Goal: Book appointment/travel/reservation

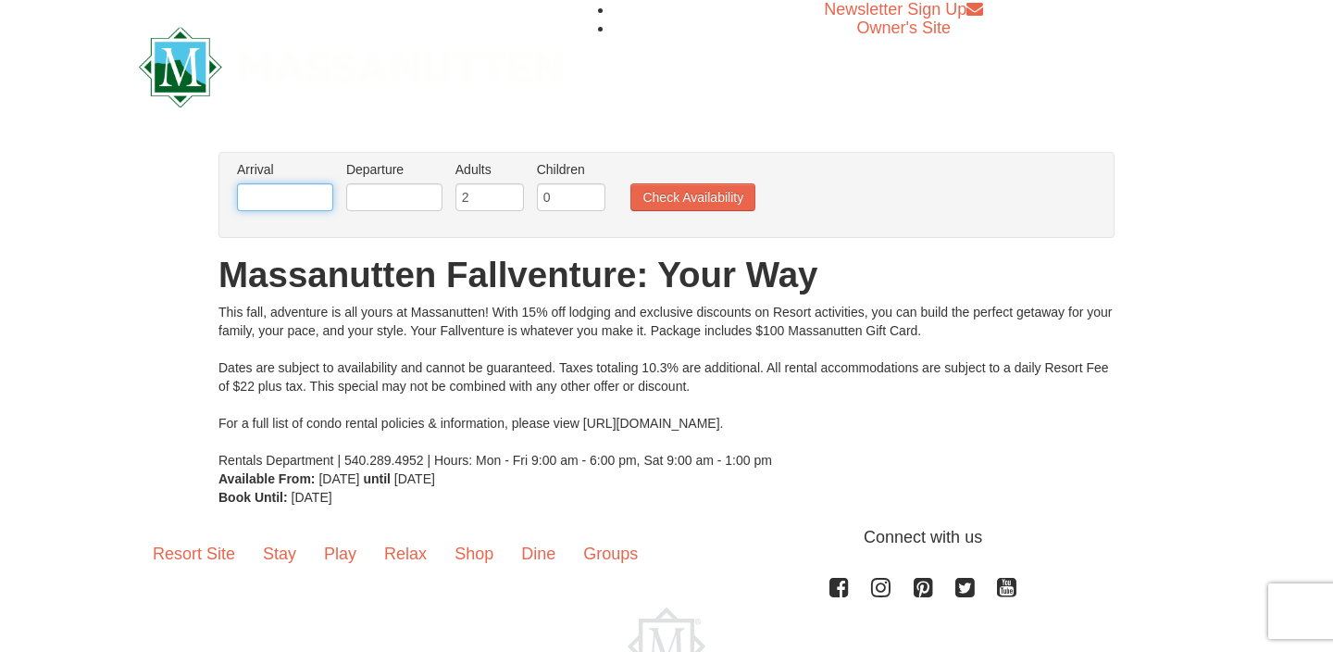
click at [306, 201] on input "text" at bounding box center [285, 197] width 96 height 28
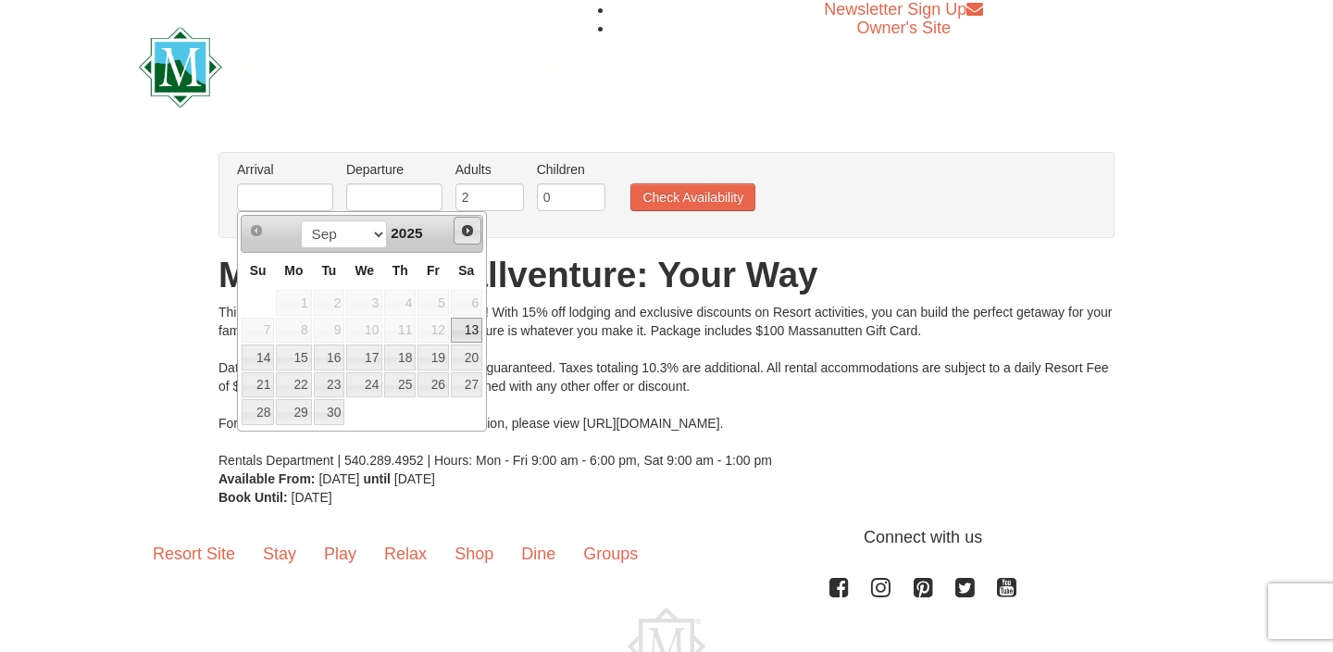
click at [476, 230] on link "Next" at bounding box center [468, 231] width 28 height 28
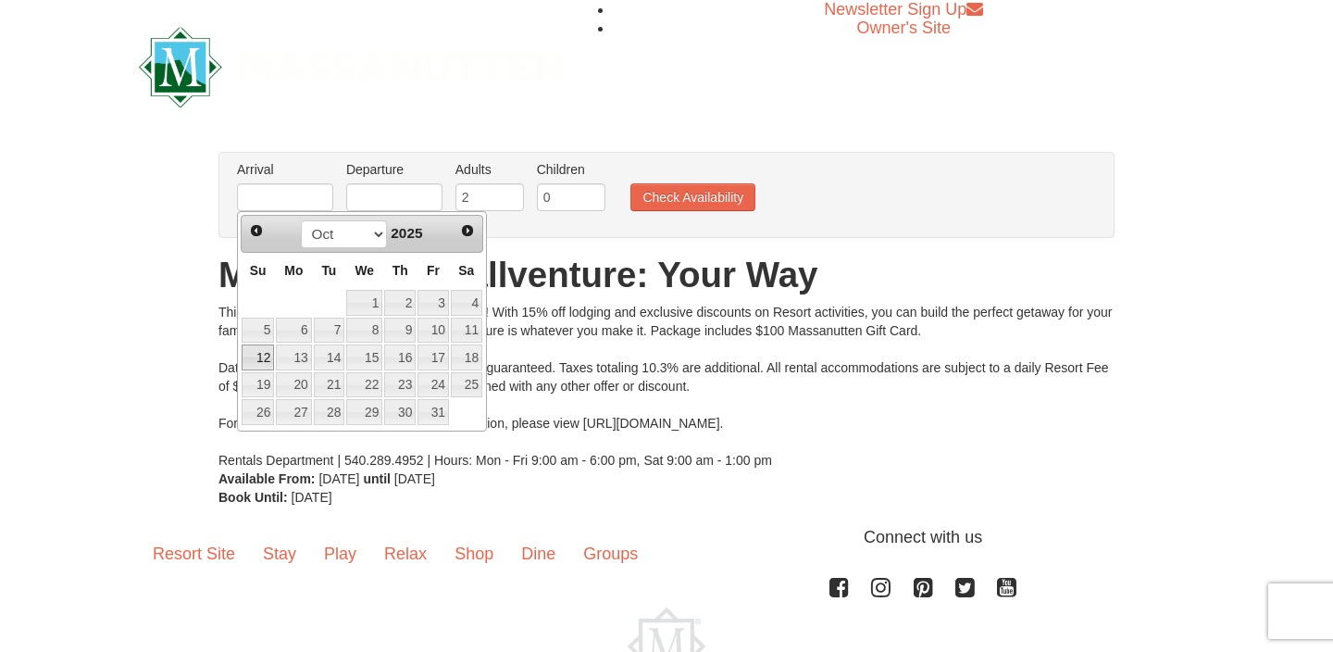
click at [269, 356] on link "12" at bounding box center [258, 357] width 32 height 26
type input "[DATE]"
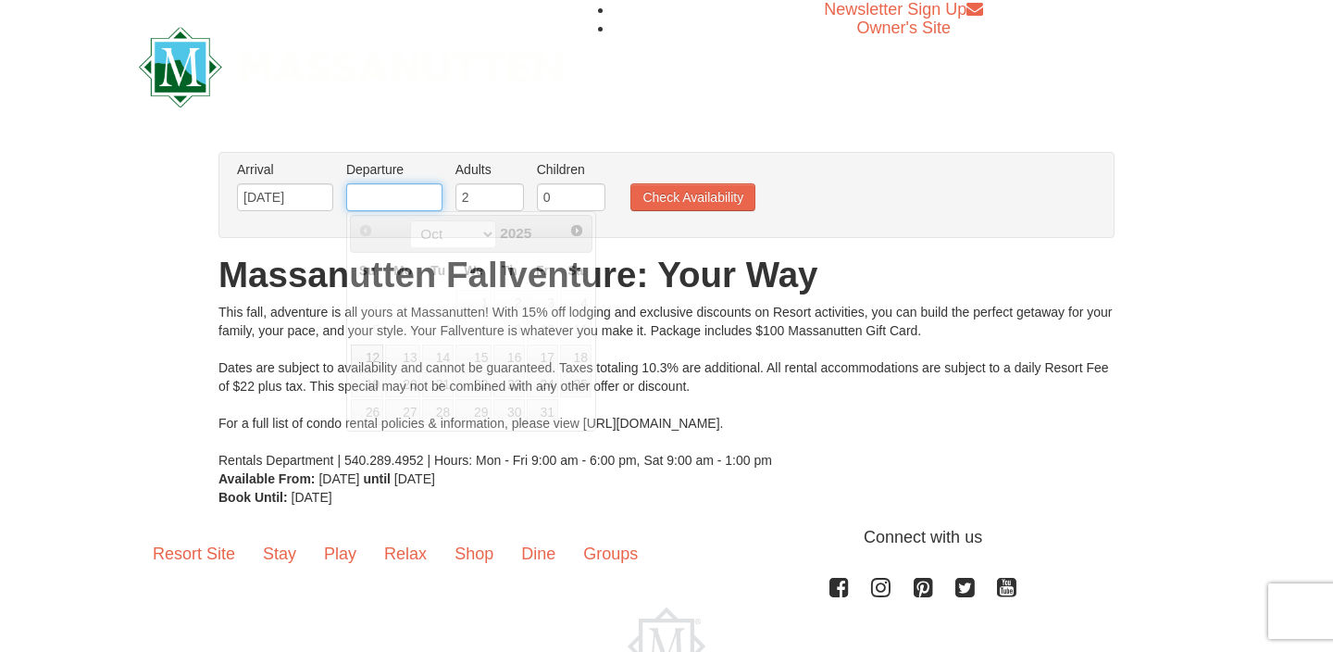
click at [407, 192] on input "text" at bounding box center [394, 197] width 96 height 28
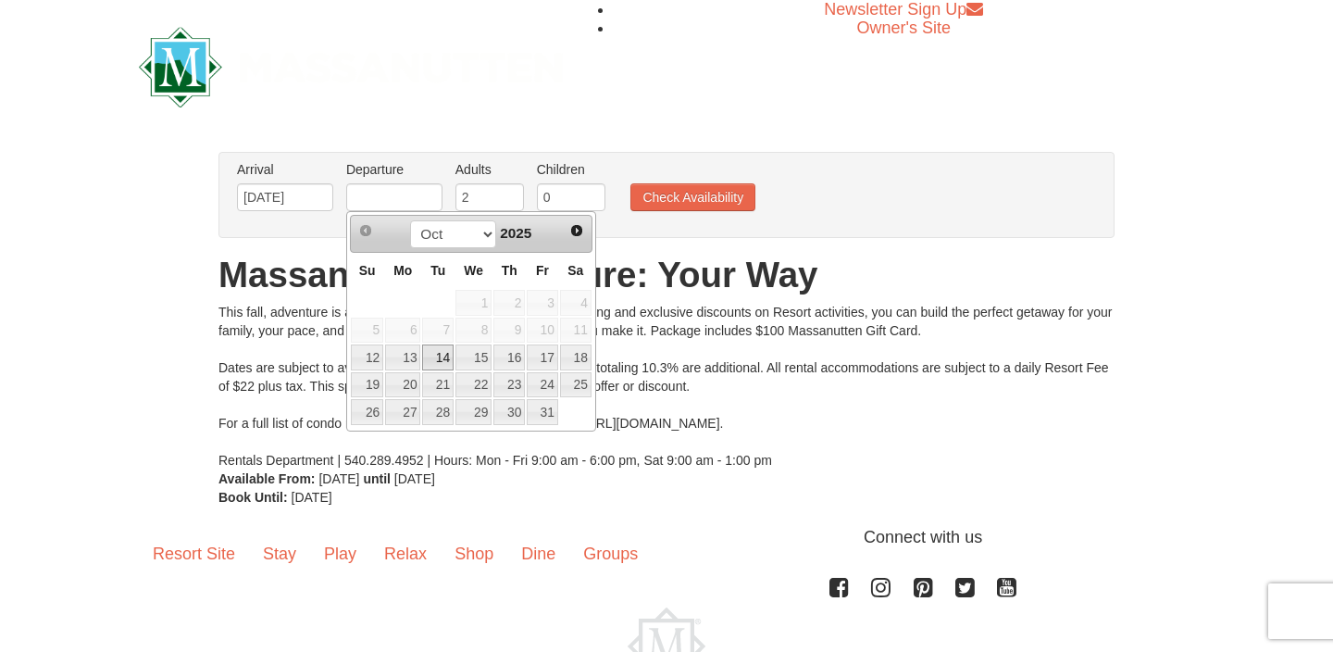
click at [440, 354] on link "14" at bounding box center [437, 357] width 31 height 26
type input "[DATE]"
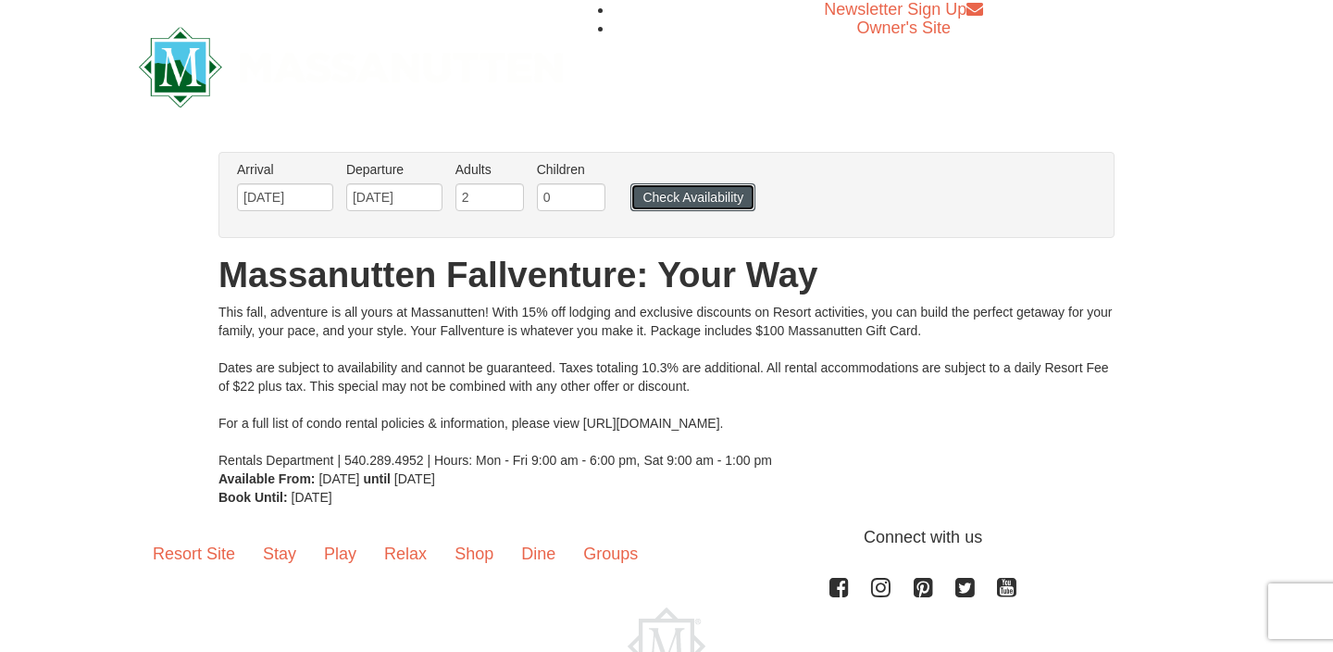
click at [716, 196] on button "Check Availability" at bounding box center [692, 197] width 125 height 28
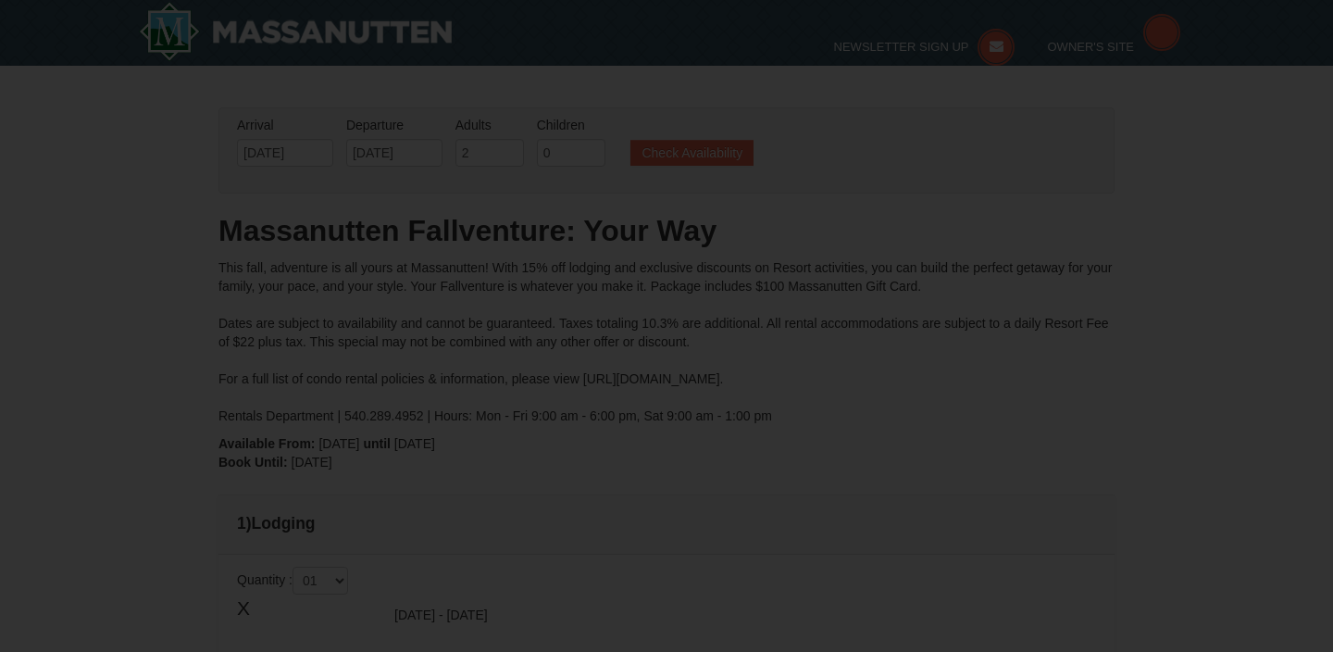
type input "[DATE]"
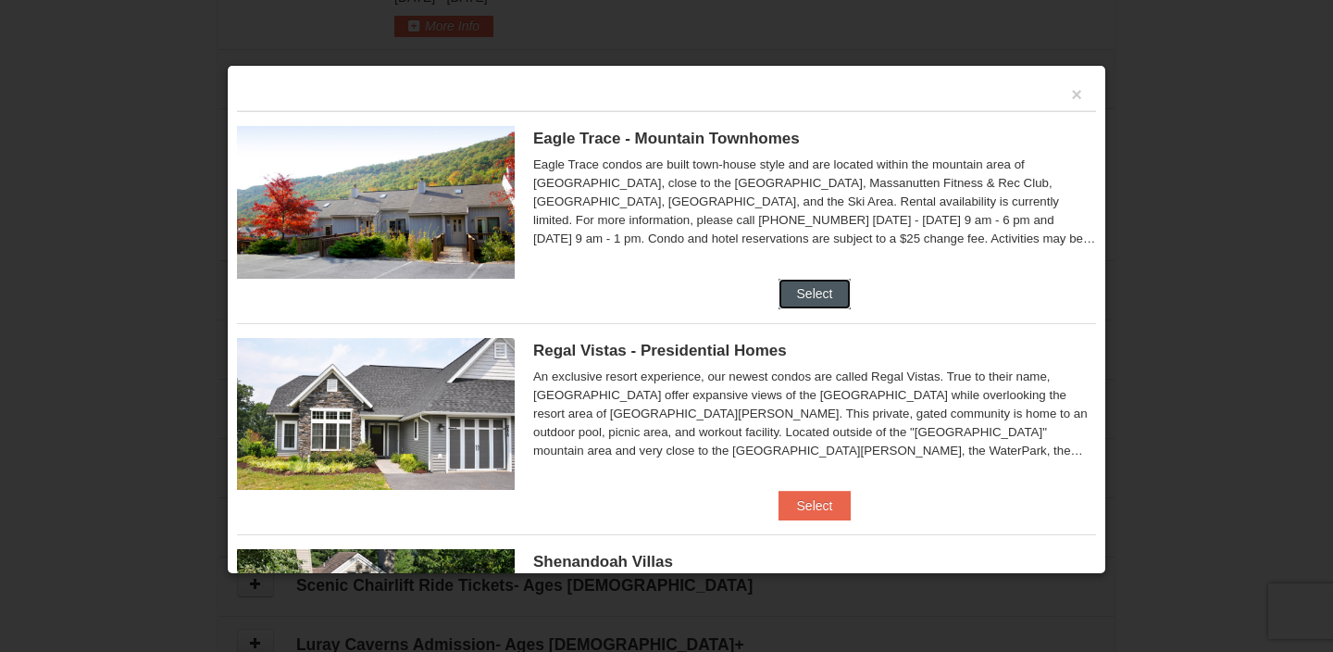
click at [813, 292] on button "Select" at bounding box center [814, 294] width 73 height 30
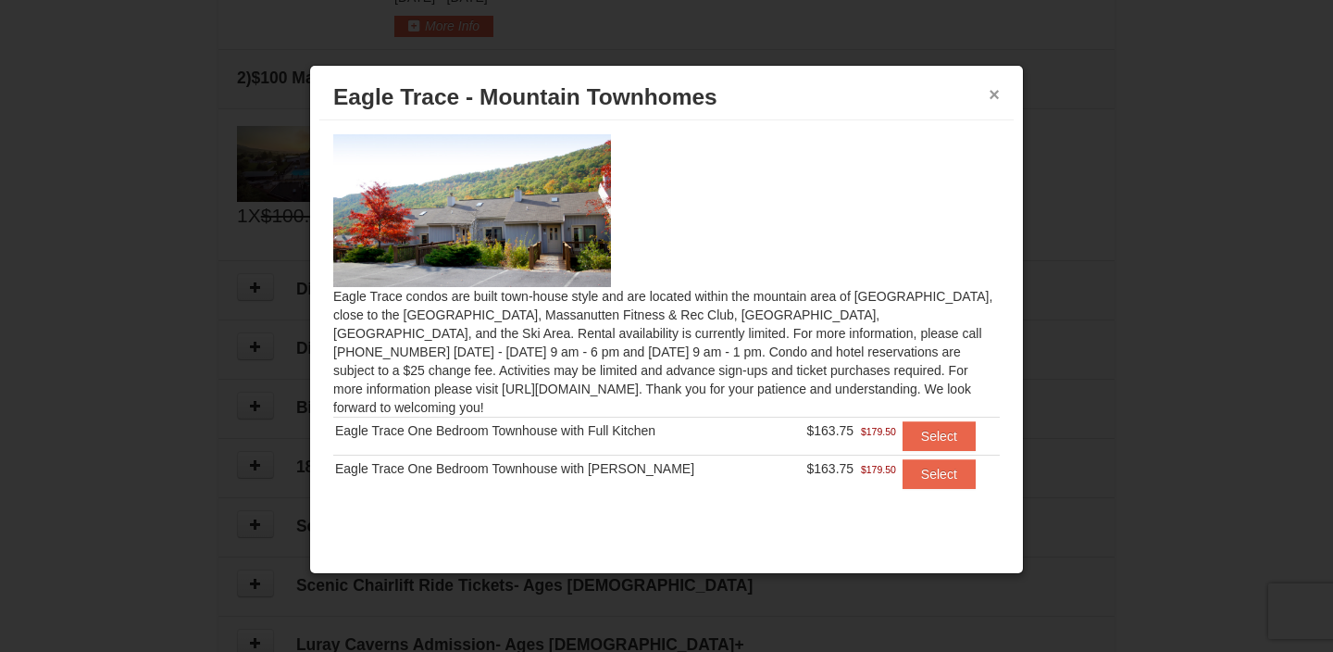
click at [996, 95] on button "×" at bounding box center [994, 94] width 11 height 19
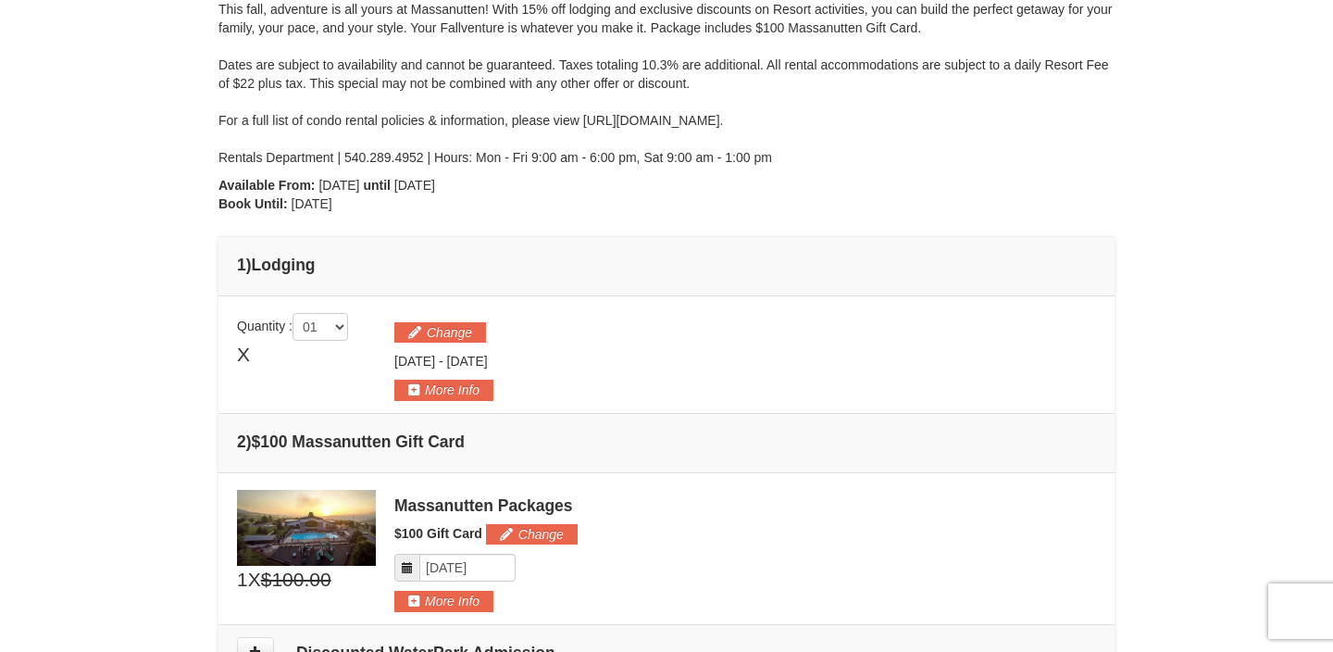
scroll to position [258, 0]
click at [447, 330] on button "Change" at bounding box center [440, 331] width 92 height 20
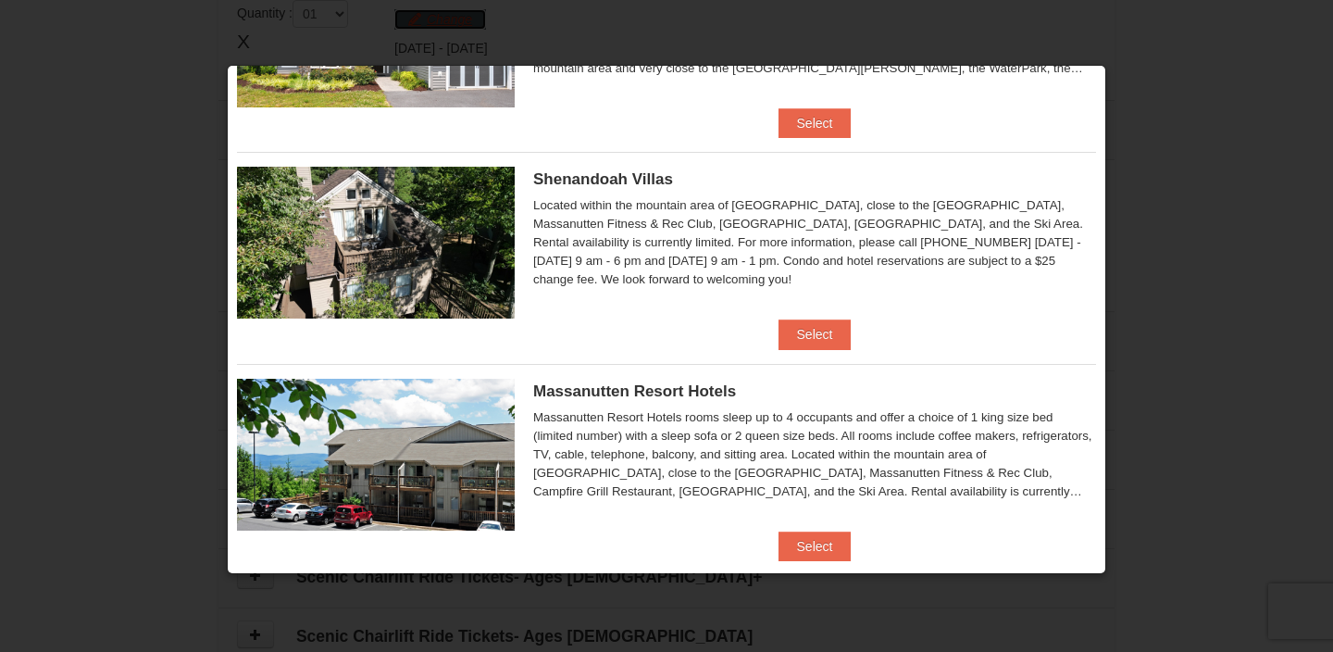
scroll to position [385, 0]
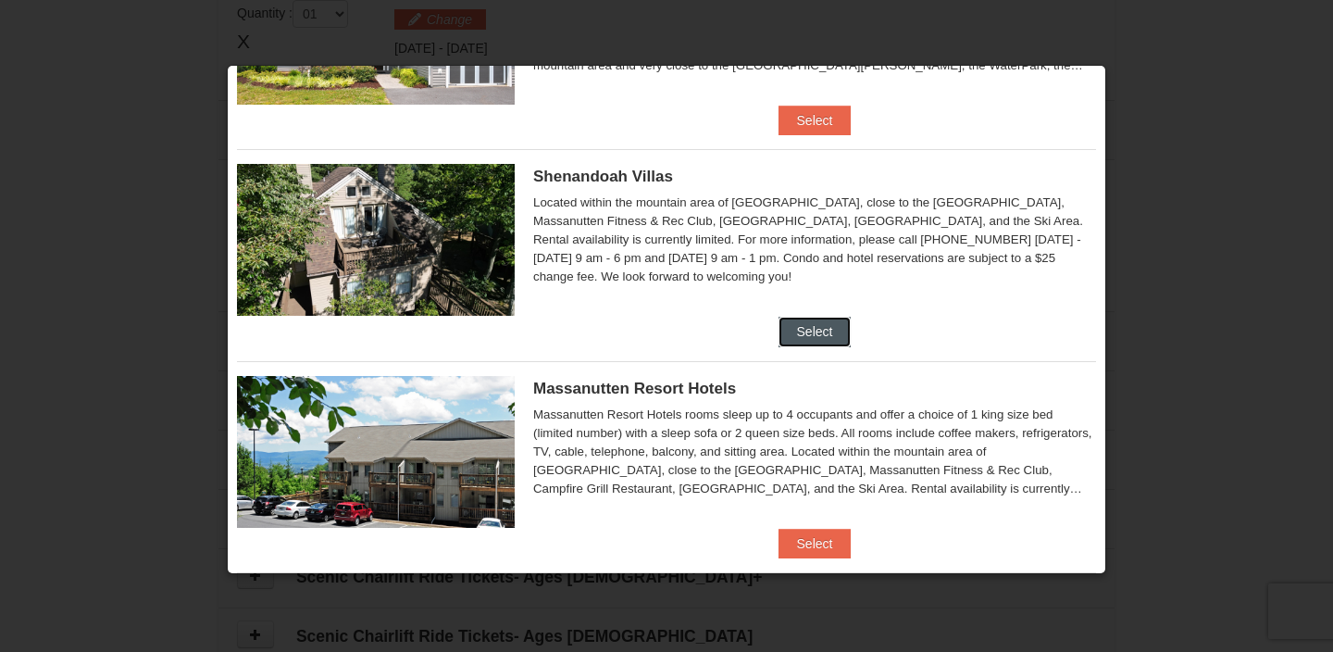
click at [823, 329] on button "Select" at bounding box center [814, 332] width 73 height 30
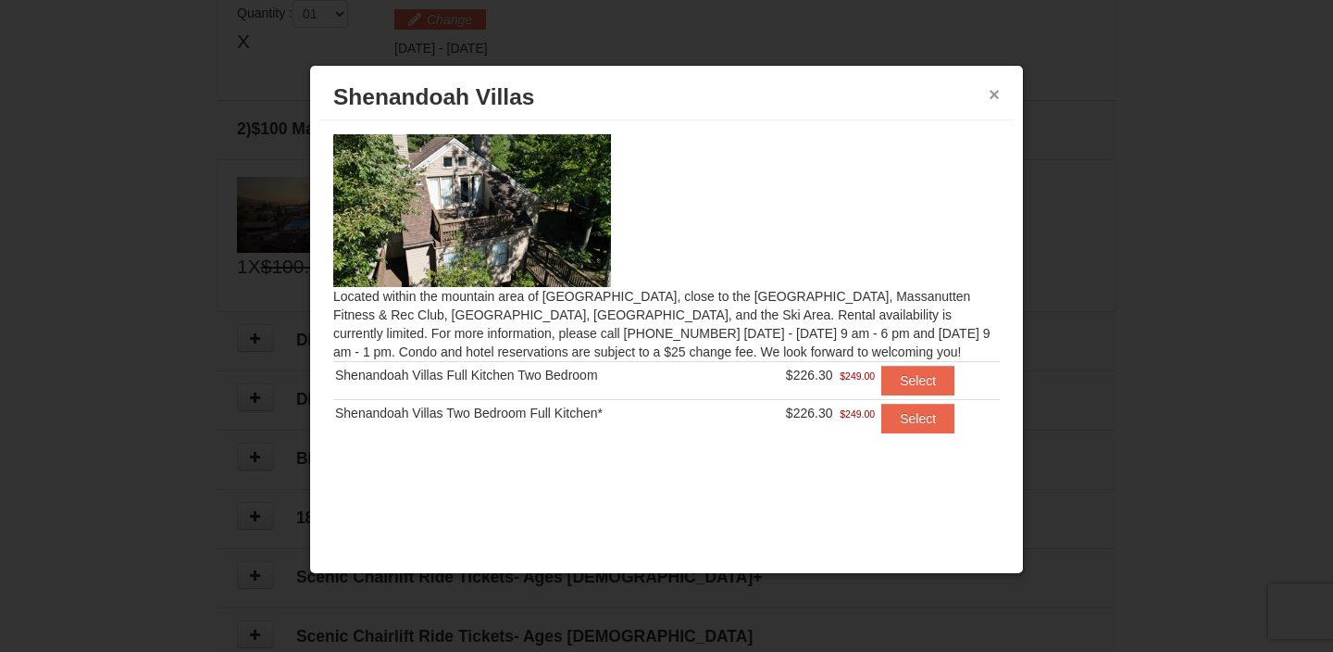
click at [991, 88] on button "×" at bounding box center [994, 94] width 11 height 19
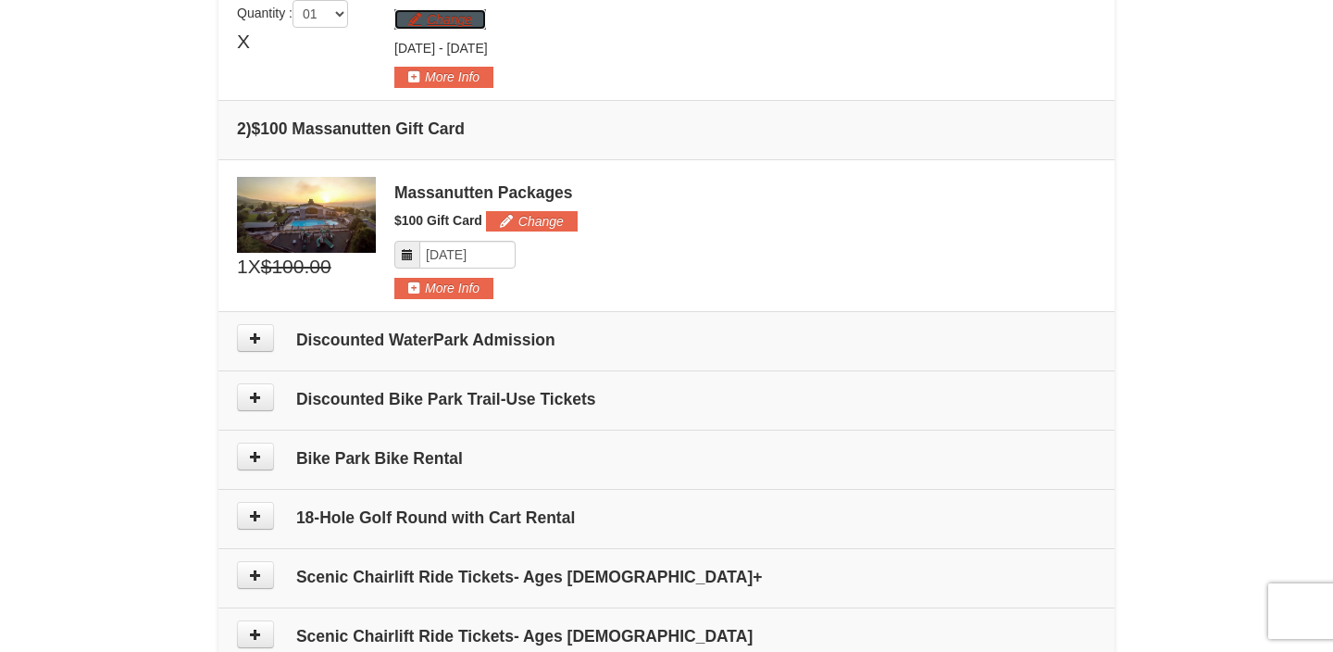
click at [458, 28] on button "Change" at bounding box center [440, 19] width 92 height 20
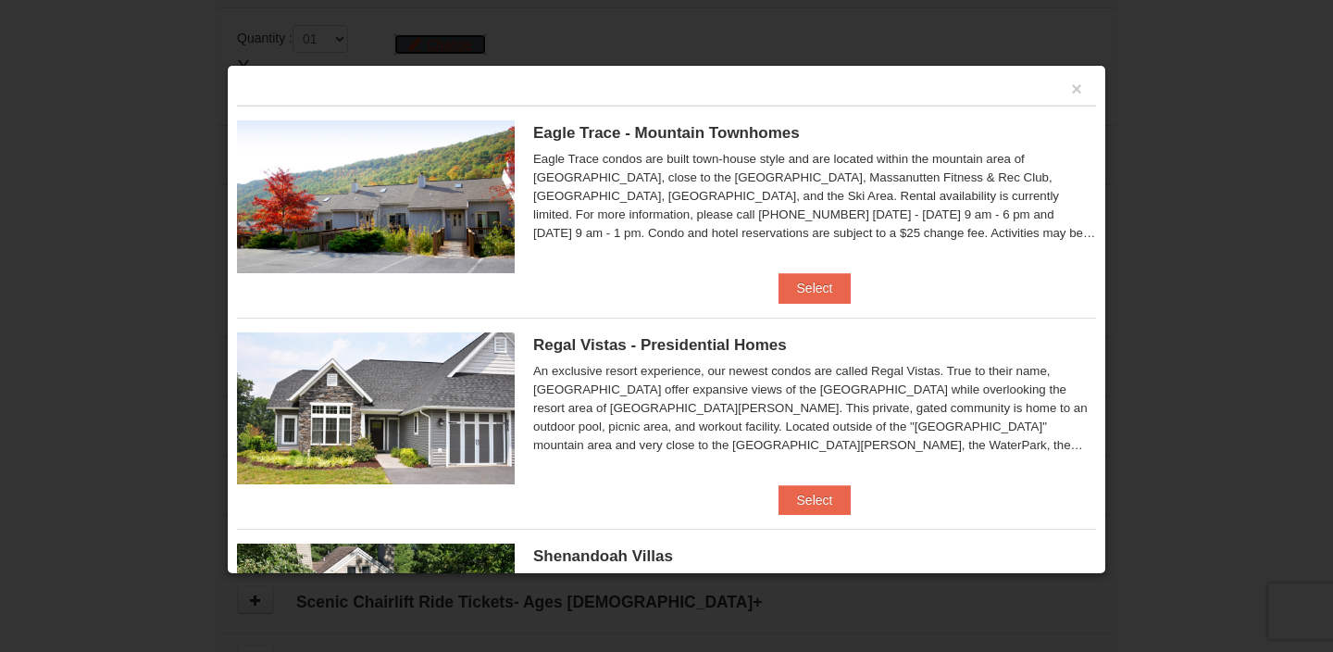
scroll to position [0, 0]
